Goal: Ask a question: Seek information or help from site administrators or community

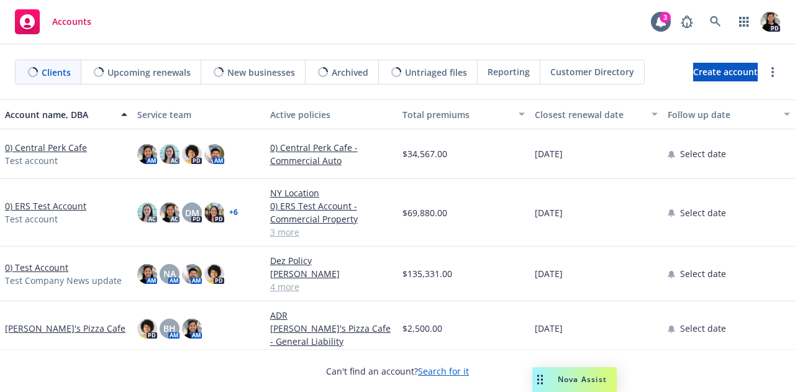
click at [557, 373] on div "Nova Assist" at bounding box center [574, 379] width 84 height 25
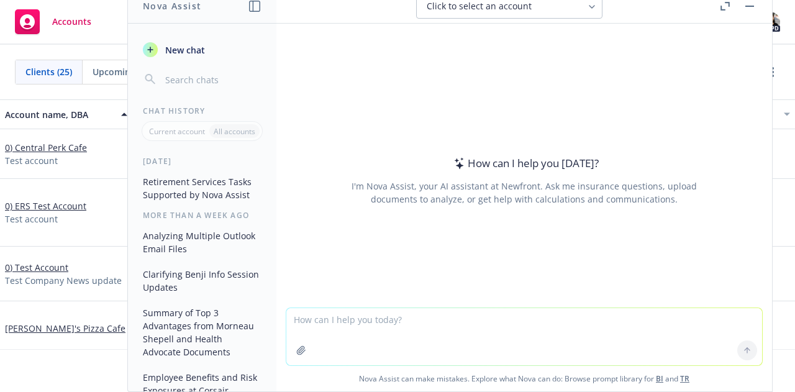
click at [548, 336] on textarea at bounding box center [524, 336] width 476 height 57
type textarea "w"
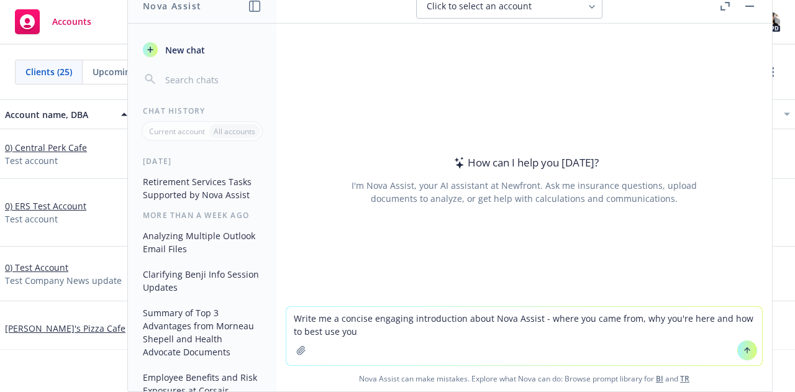
type textarea "Write me a concise engaging introduction about Nova Assist - where you came fro…"
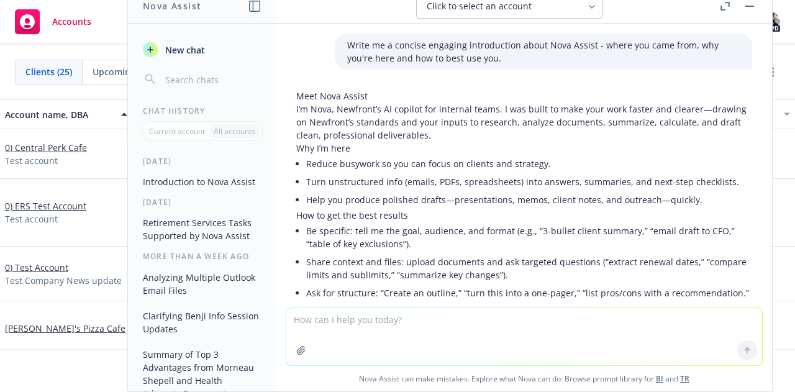
click at [584, 9] on button "Click to select an account" at bounding box center [509, 6] width 186 height 25
click at [559, 129] on p "I’m Nova, Newfront’s AI copilot for internal teams. I was built to make your wo…" at bounding box center [524, 121] width 456 height 39
click at [73, 50] on div "Clients (25) Upcoming renewals (9) New businesses (18) Archived (71) Untriaged …" at bounding box center [397, 72] width 795 height 55
click at [191, 192] on button "Introduction to Nova Assist" at bounding box center [202, 181] width 129 height 20
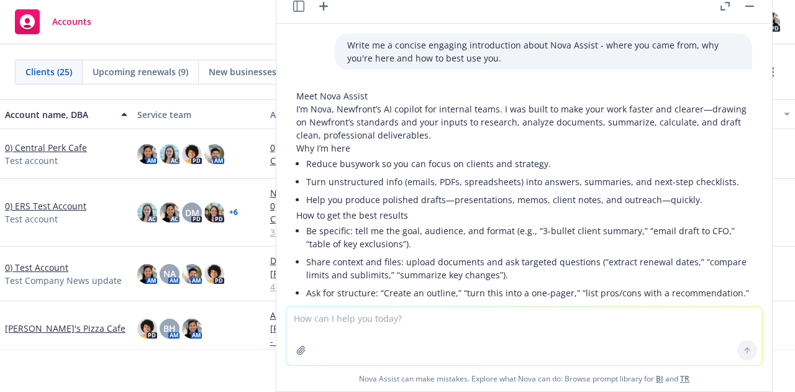
click at [301, 8] on icon "button" at bounding box center [298, 6] width 11 height 11
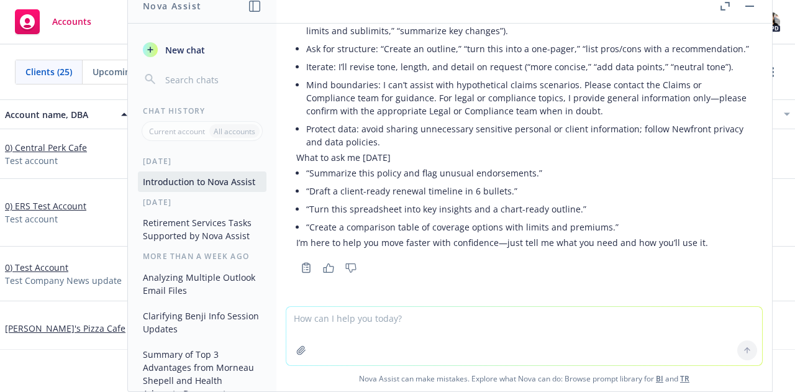
scroll to position [257, 0]
click at [183, 48] on span "New chat" at bounding box center [184, 49] width 42 height 13
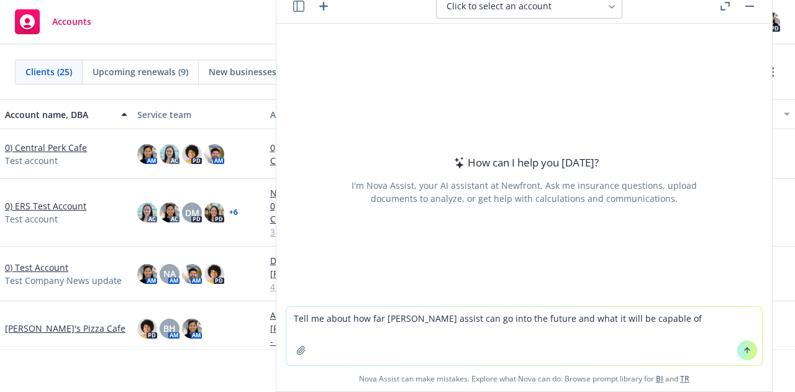
type textarea "Tell me about how far [PERSON_NAME] assist can go into the future and what it w…"
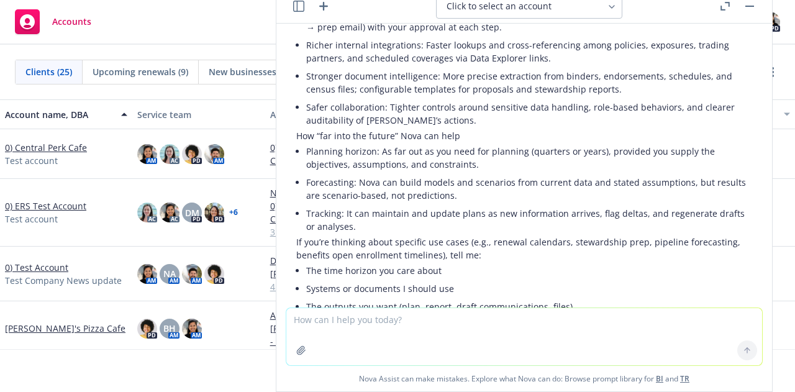
scroll to position [389, 0]
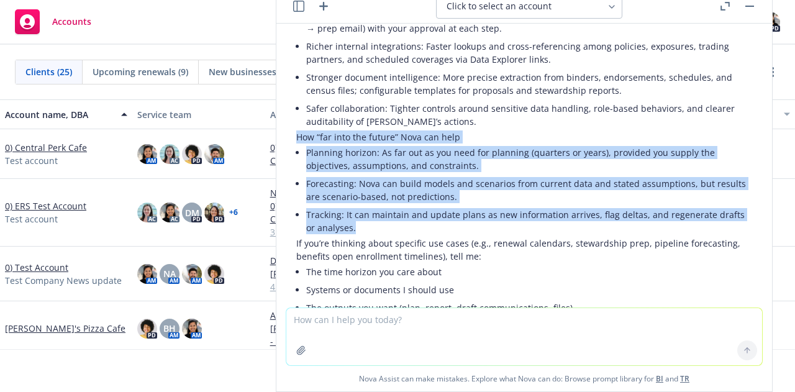
drag, startPoint x: 374, startPoint y: 220, endPoint x: 288, endPoint y: 124, distance: 129.7
click at [288, 124] on div "Great question. Short answer: Nova can plan and reason about the future, but it…" at bounding box center [524, 39] width 476 height 687
copy div "How “far into the future” Nova can help Planning horizon: As far out as you nee…"
click at [293, 6] on icon "button" at bounding box center [298, 6] width 11 height 11
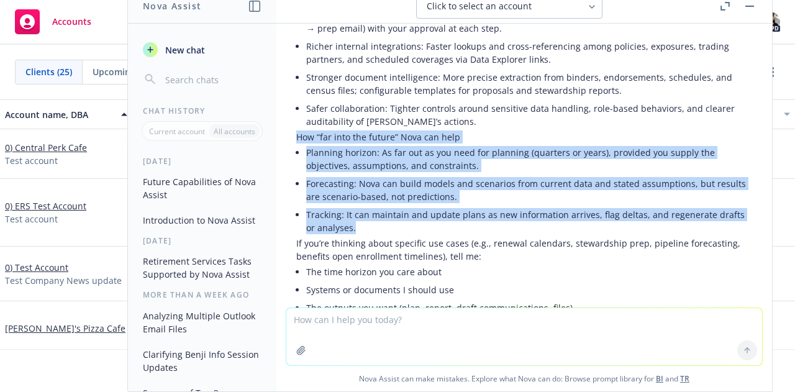
click at [186, 210] on button "Introduction to Nova Assist" at bounding box center [202, 220] width 129 height 20
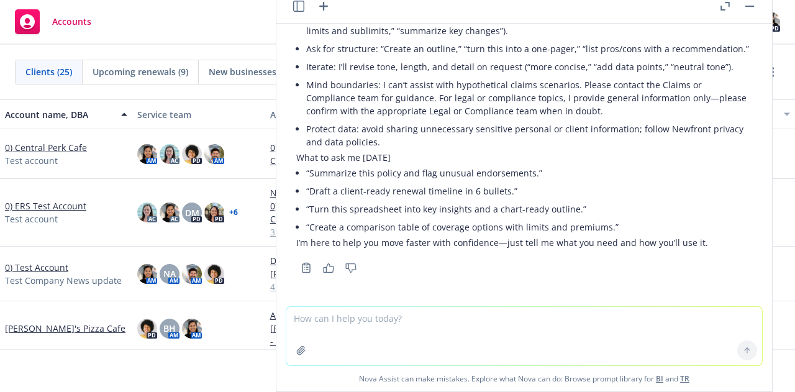
click at [311, 321] on textarea at bounding box center [524, 336] width 476 height 58
drag, startPoint x: 345, startPoint y: 318, endPoint x: 543, endPoint y: 315, distance: 197.5
click at [543, 315] on textarea "Combine this section into the details you provided" at bounding box center [524, 336] width 476 height 58
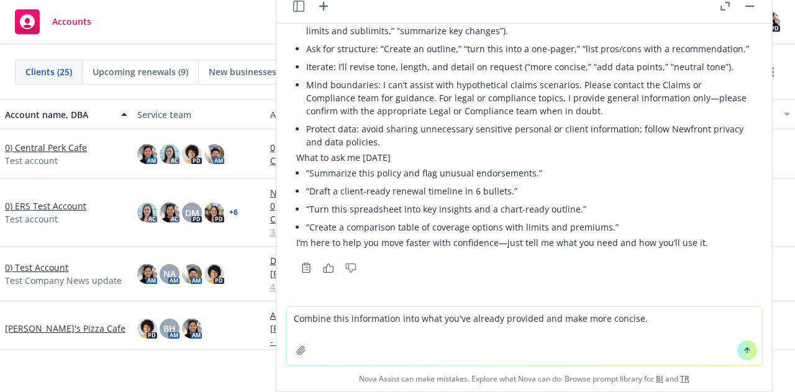
paste textarea "How “far into the future” Nova can help Planning horizon: As far out as you nee…"
type textarea "Combine this information into what you've already provided and make more concis…"
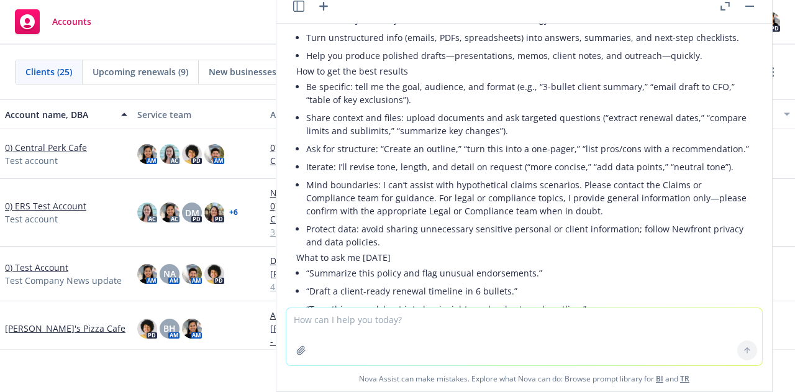
scroll to position [64, 0]
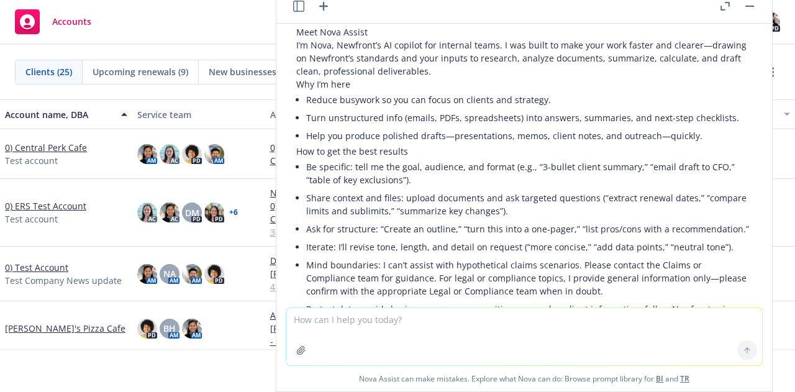
click at [418, 321] on textarea at bounding box center [524, 336] width 476 height 57
type textarea "Add the Why I'm here section at the beginning"
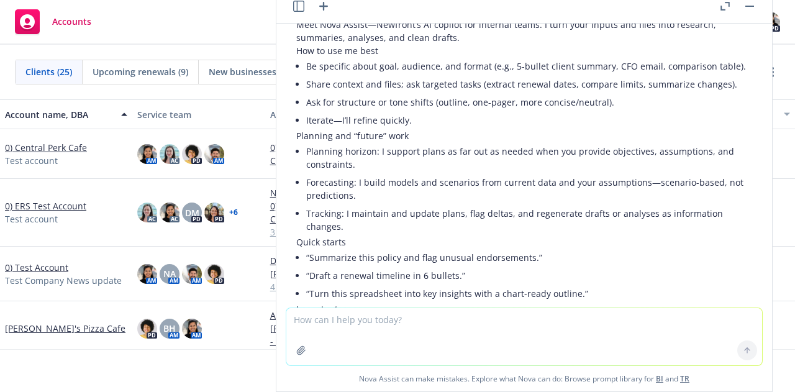
scroll to position [1078, 0]
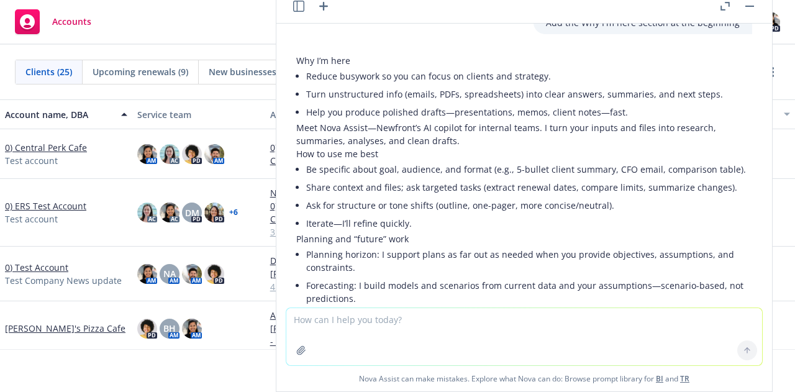
click at [376, 331] on textarea at bounding box center [524, 336] width 476 height 57
type textarea "A"
type textarea "Switch the why I'm here and the original first paragraph"
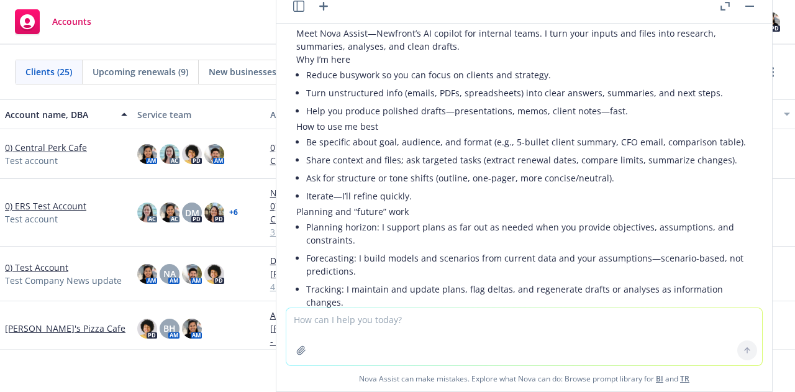
scroll to position [1634, 0]
